Goal: Find specific page/section: Find specific page/section

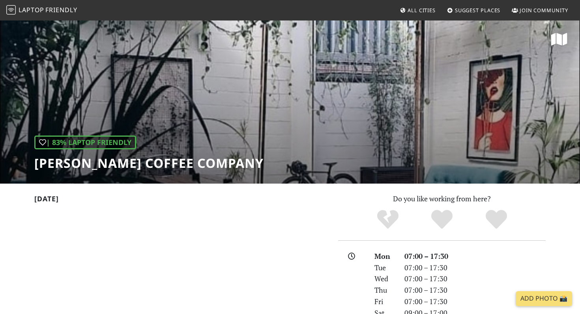
click at [63, 11] on span "Friendly" at bounding box center [61, 10] width 32 height 9
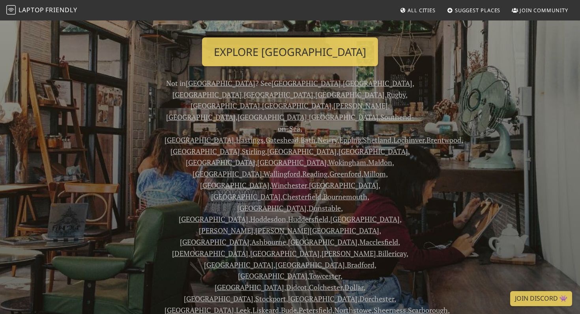
scroll to position [132, 0]
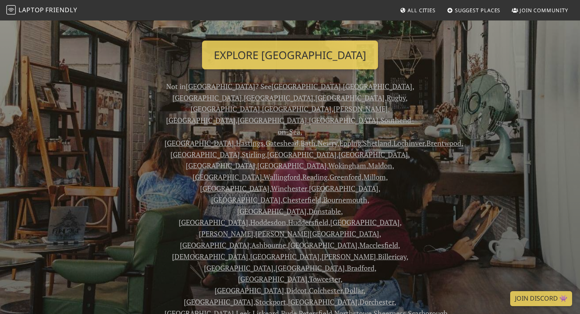
click at [206, 85] on link "[GEOGRAPHIC_DATA]" at bounding box center [220, 86] width 69 height 9
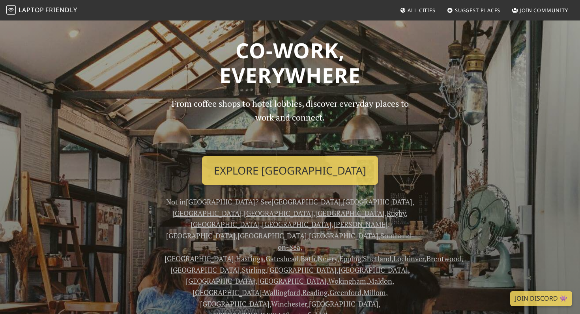
scroll to position [12, 0]
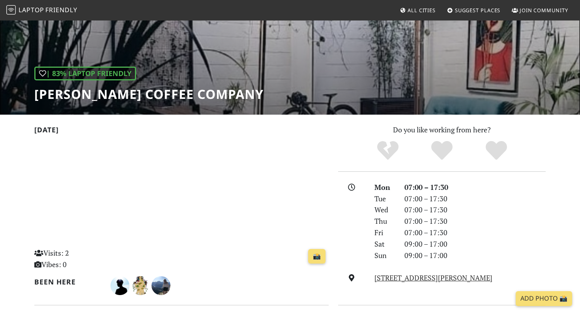
scroll to position [67, 0]
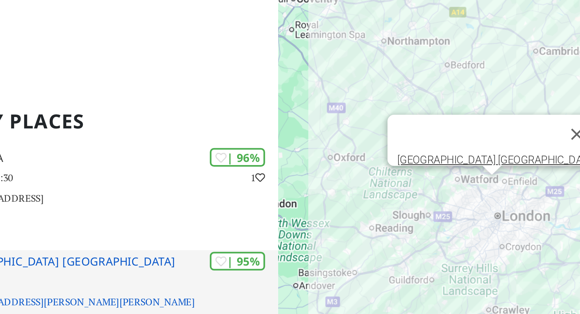
scroll to position [129, 0]
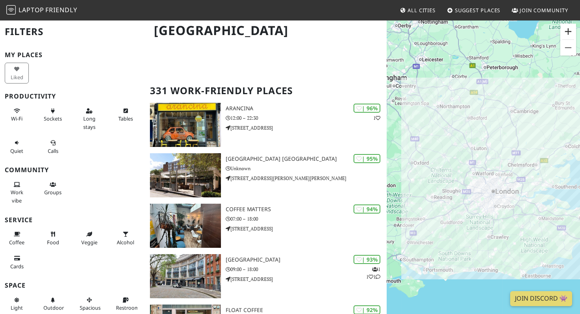
click at [569, 35] on button "Zoom in" at bounding box center [568, 32] width 16 height 16
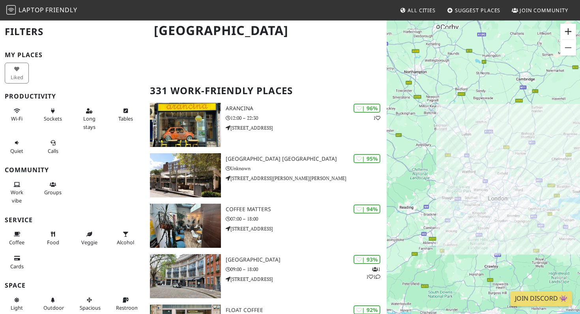
click at [569, 35] on button "Zoom in" at bounding box center [568, 32] width 16 height 16
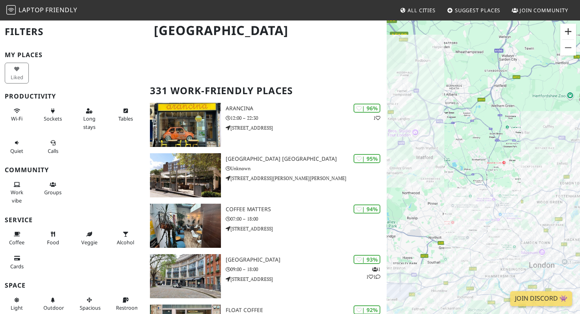
click at [569, 35] on button "Zoom in" at bounding box center [568, 32] width 16 height 16
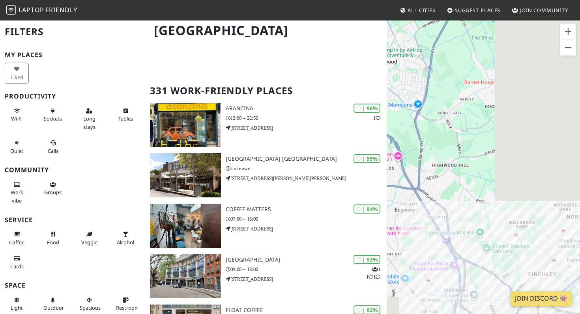
drag, startPoint x: 539, startPoint y: 129, endPoint x: 413, endPoint y: 75, distance: 137.5
click at [413, 75] on div "To navigate, press the arrow keys." at bounding box center [482, 177] width 193 height 314
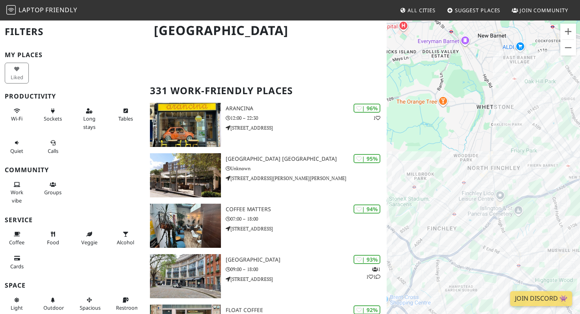
drag, startPoint x: 489, startPoint y: 147, endPoint x: 392, endPoint y: 21, distance: 159.6
click at [392, 21] on div "To navigate, press the arrow keys." at bounding box center [482, 177] width 193 height 314
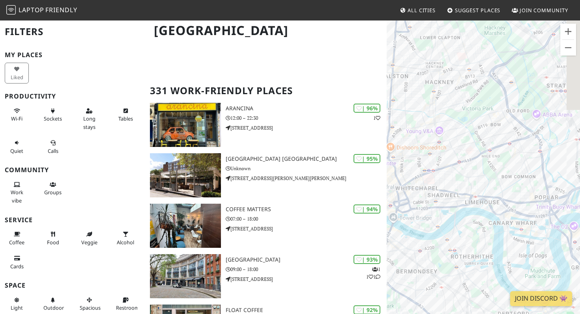
drag, startPoint x: 507, startPoint y: 136, endPoint x: 435, endPoint y: 166, distance: 78.4
click at [435, 166] on div "To navigate, press the arrow keys." at bounding box center [482, 177] width 193 height 314
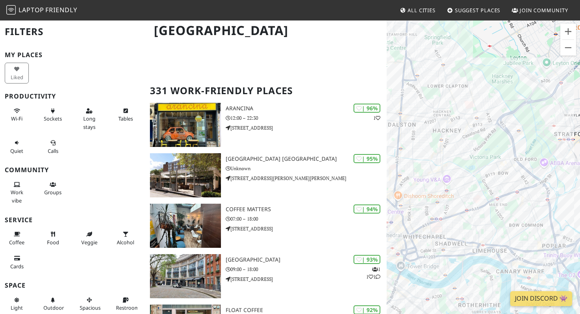
drag, startPoint x: 505, startPoint y: 124, endPoint x: 529, endPoint y: 168, distance: 49.4
click at [529, 168] on div "To navigate, press the arrow keys." at bounding box center [482, 177] width 193 height 314
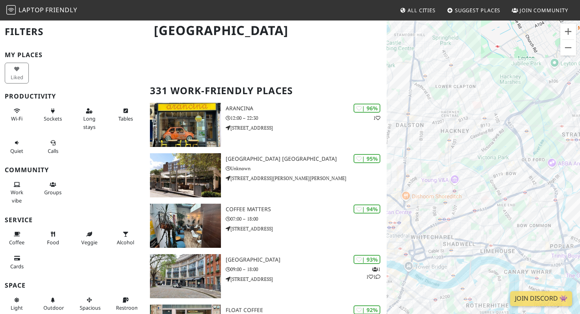
drag, startPoint x: 487, startPoint y: 155, endPoint x: 498, endPoint y: 154, distance: 10.7
click at [498, 154] on div "To navigate, press the arrow keys." at bounding box center [482, 177] width 193 height 314
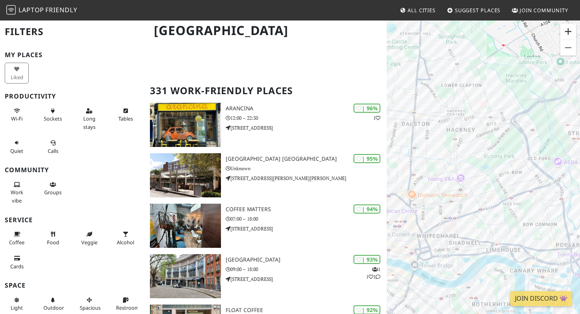
click at [563, 30] on button "Zoom in" at bounding box center [568, 32] width 16 height 16
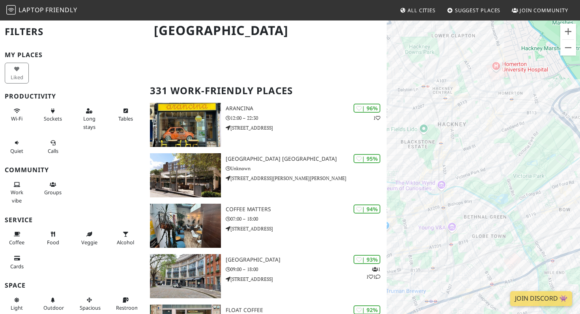
drag, startPoint x: 491, startPoint y: 80, endPoint x: 507, endPoint y: 134, distance: 56.9
click at [508, 134] on div "To navigate, press the arrow keys." at bounding box center [482, 177] width 193 height 314
